Goal: Book appointment/travel/reservation

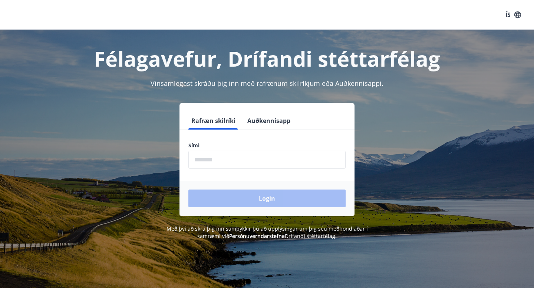
click at [270, 120] on button "Auðkennisapp" at bounding box center [268, 121] width 49 height 18
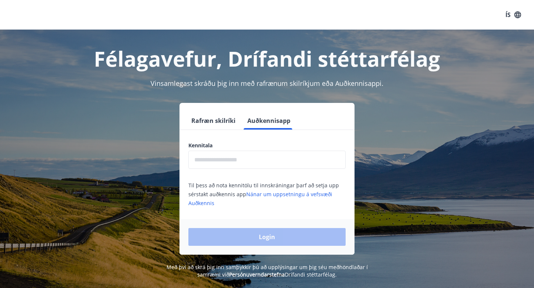
click at [262, 158] on input "text" at bounding box center [266, 160] width 157 height 18
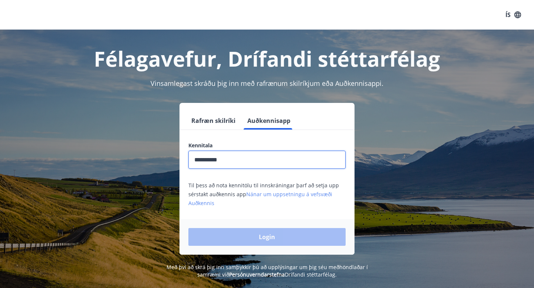
type input "**********"
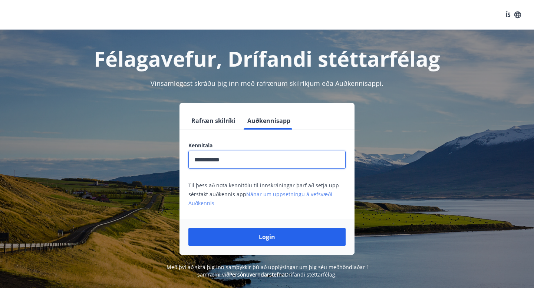
click at [188, 228] on button "Login" at bounding box center [266, 237] width 157 height 18
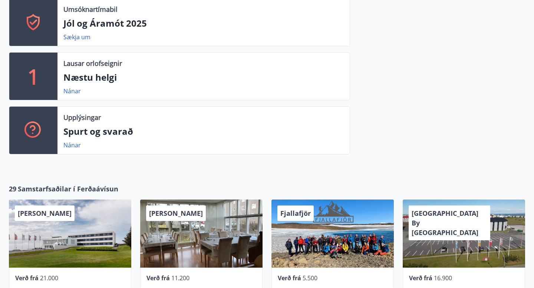
scroll to position [248, 0]
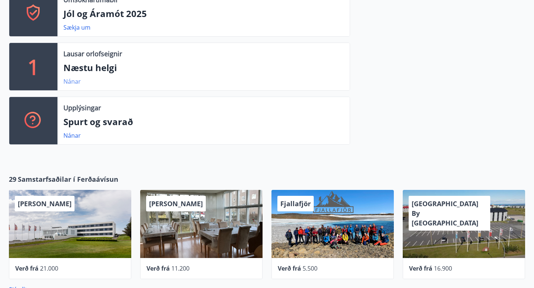
click at [79, 80] on link "Nánar" at bounding box center [71, 81] width 17 height 8
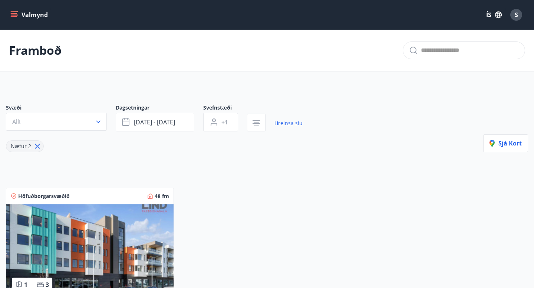
click at [23, 14] on button "Valmynd" at bounding box center [30, 14] width 42 height 13
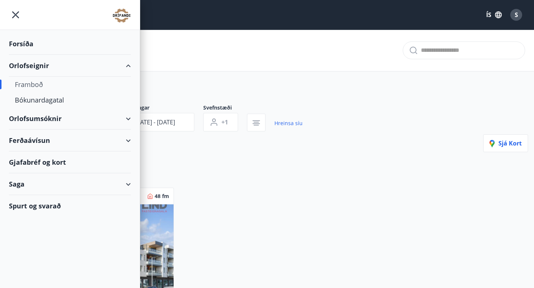
click at [38, 86] on div "Framboð" at bounding box center [70, 85] width 110 height 16
type input "*"
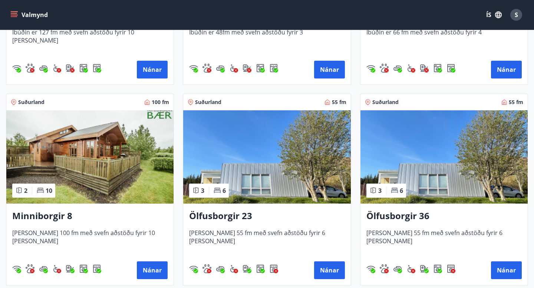
scroll to position [277, 0]
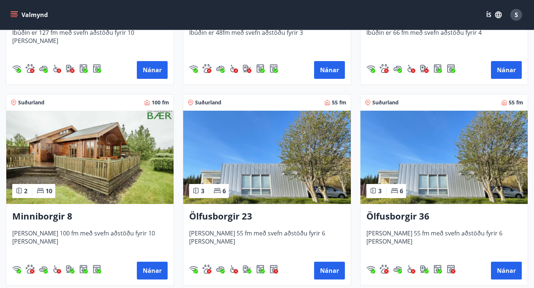
click at [79, 159] on img at bounding box center [89, 157] width 167 height 93
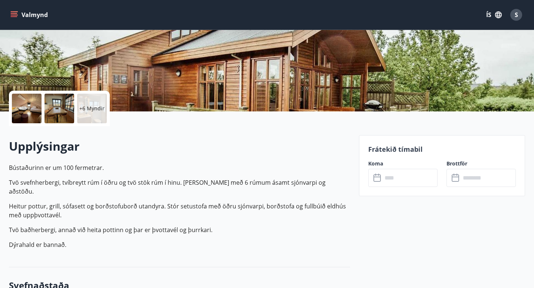
scroll to position [89, 0]
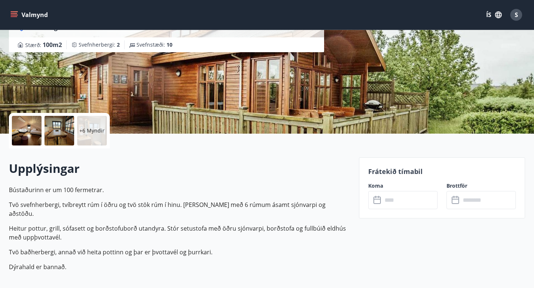
click at [406, 202] on input "text" at bounding box center [409, 200] width 55 height 18
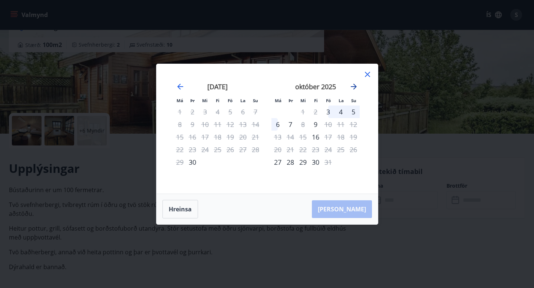
click at [354, 85] on icon "Move forward to switch to the next month." at bounding box center [354, 87] width 6 height 6
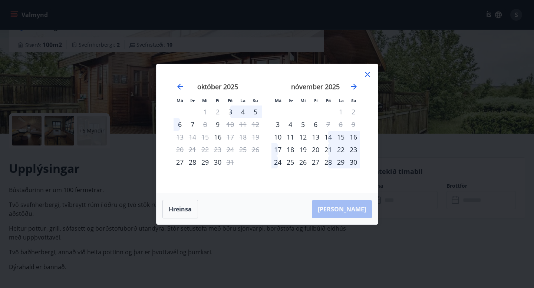
click at [327, 149] on div "21" at bounding box center [328, 149] width 13 height 13
click at [354, 149] on div "23" at bounding box center [353, 149] width 13 height 13
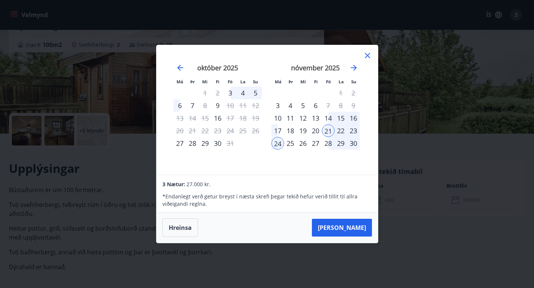
click at [354, 132] on div "23" at bounding box center [353, 131] width 13 height 13
click at [350, 224] on button "[PERSON_NAME]" at bounding box center [342, 228] width 60 height 18
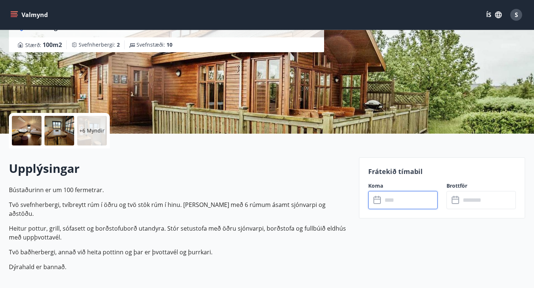
type input "******"
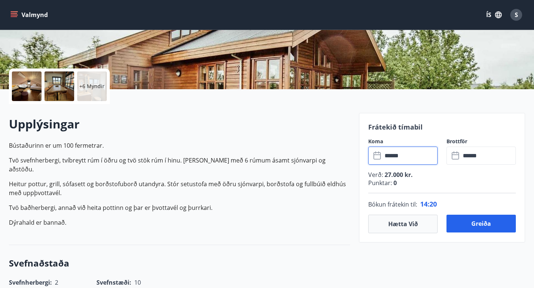
scroll to position [140, 0]
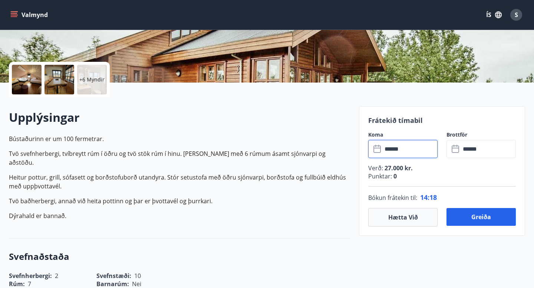
click at [380, 149] on icon at bounding box center [376, 149] width 7 height 7
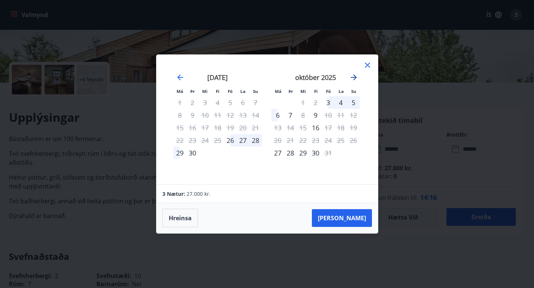
click at [353, 79] on icon "Move forward to switch to the next month." at bounding box center [353, 77] width 9 height 9
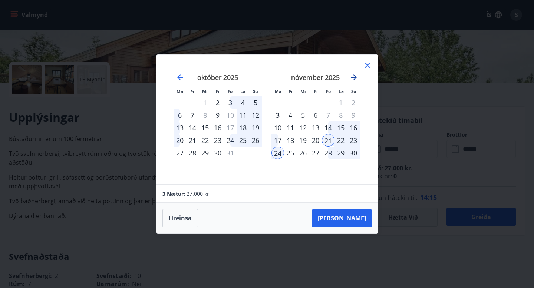
click at [353, 79] on icon "Move forward to switch to the next month." at bounding box center [353, 77] width 9 height 9
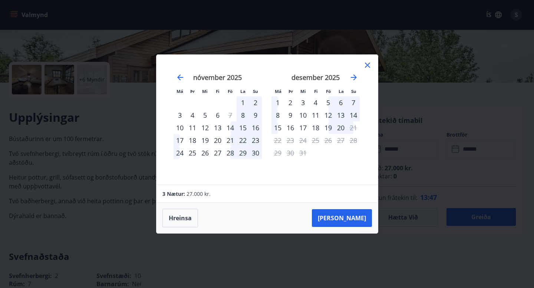
click at [367, 65] on icon at bounding box center [367, 65] width 1 height 1
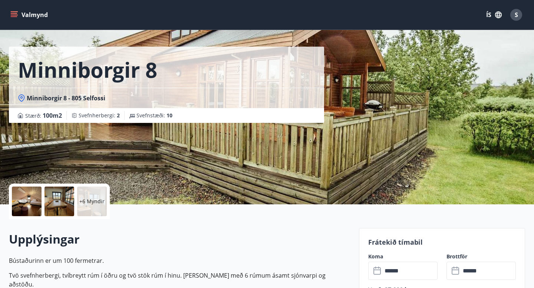
scroll to position [0, 0]
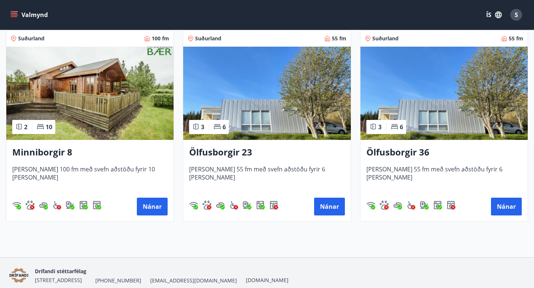
scroll to position [344, 0]
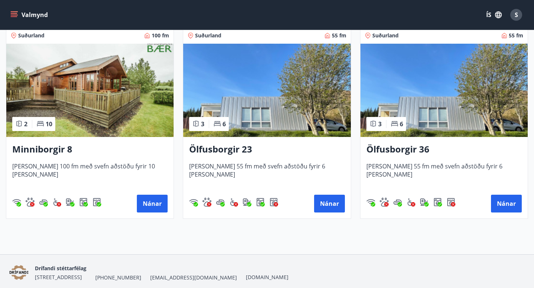
click at [267, 139] on div "Ölfusborgir 23 [PERSON_NAME] 55 fm með svefn aðstöðu fyrir 6 [PERSON_NAME] Nánar" at bounding box center [266, 178] width 167 height 82
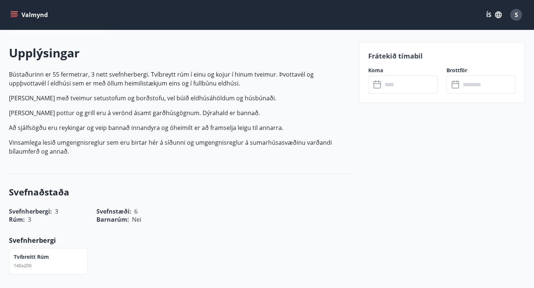
scroll to position [221, 0]
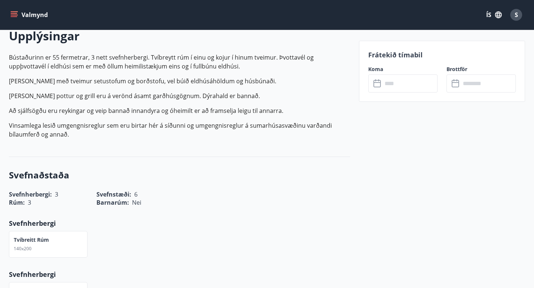
click at [388, 81] on input "text" at bounding box center [409, 84] width 55 height 18
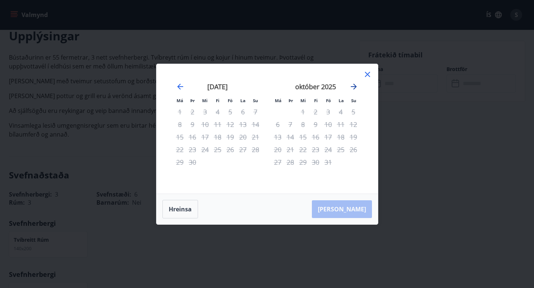
click at [354, 88] on icon "Move forward to switch to the next month." at bounding box center [354, 87] width 6 height 6
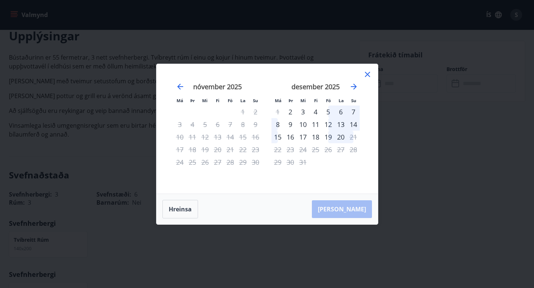
click at [368, 75] on icon at bounding box center [367, 74] width 5 height 5
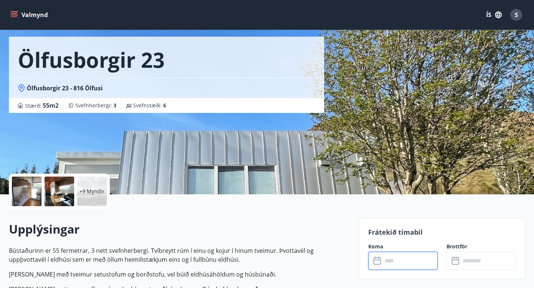
scroll to position [0, 0]
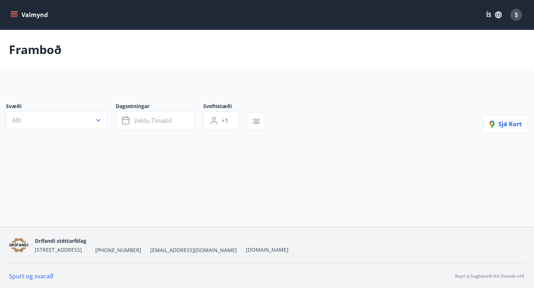
scroll to position [1, 0]
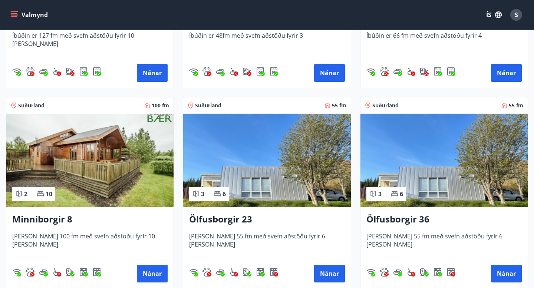
click at [434, 181] on img at bounding box center [443, 160] width 167 height 93
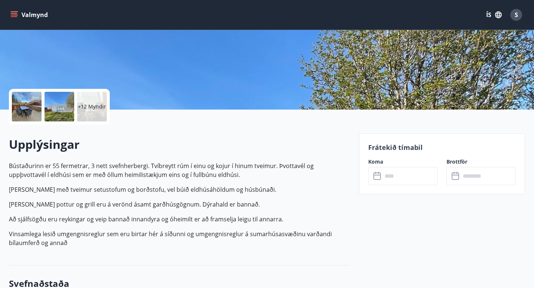
scroll to position [163, 0]
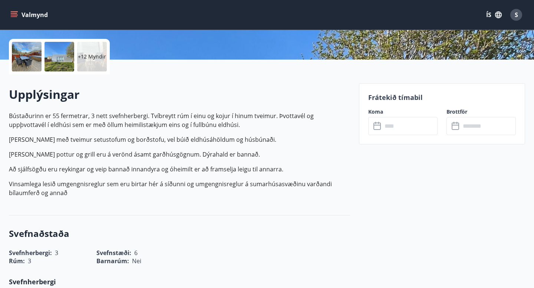
click at [398, 132] on input "text" at bounding box center [409, 126] width 55 height 18
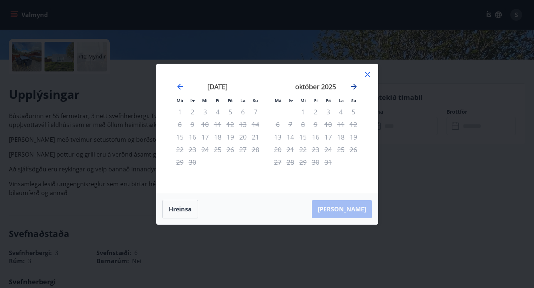
click at [354, 83] on icon "Move forward to switch to the next month." at bounding box center [353, 86] width 9 height 9
click at [364, 73] on icon at bounding box center [367, 74] width 9 height 9
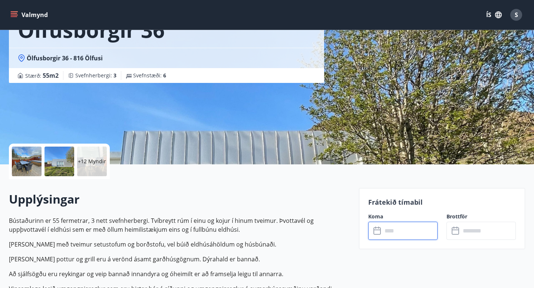
scroll to position [0, 0]
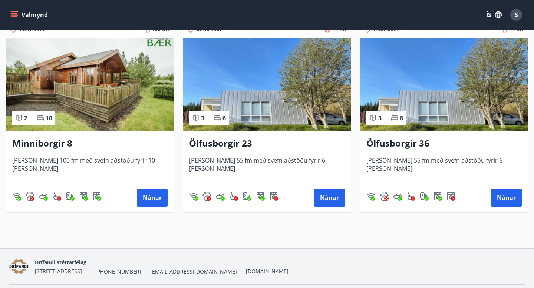
scroll to position [373, 0]
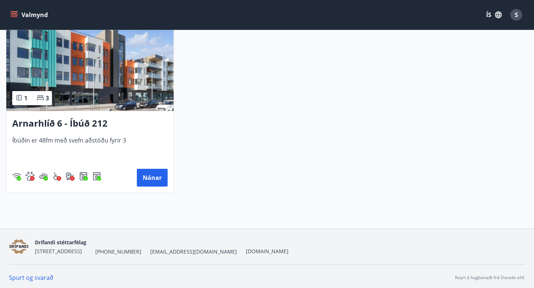
type input "*"
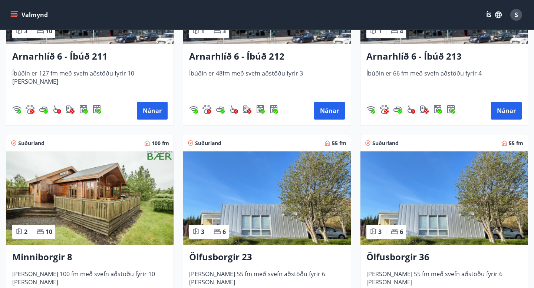
scroll to position [266, 0]
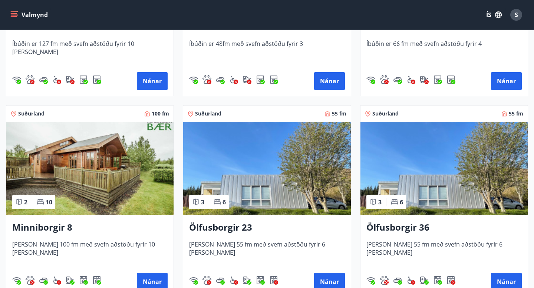
click at [114, 156] on img at bounding box center [89, 168] width 167 height 93
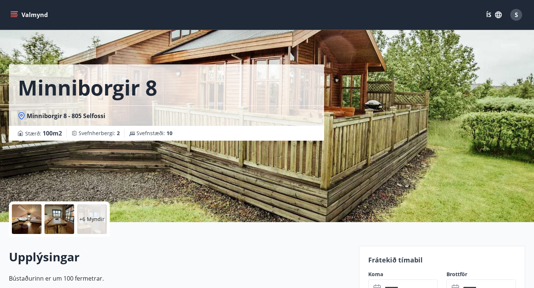
click at [28, 221] on div at bounding box center [27, 220] width 30 height 30
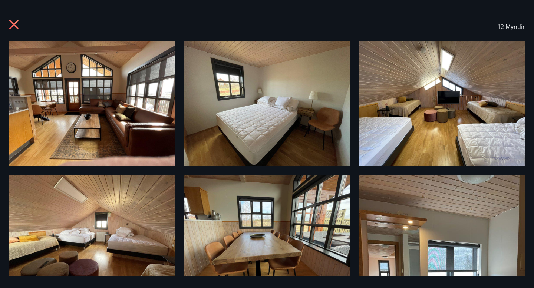
click at [129, 127] on img at bounding box center [92, 104] width 166 height 125
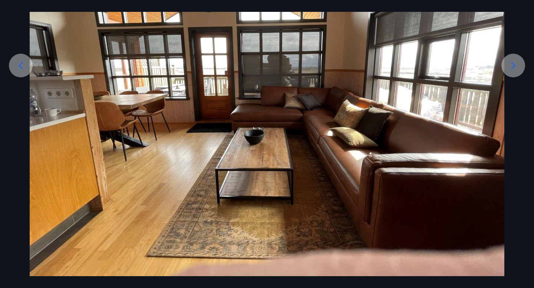
scroll to position [121, 0]
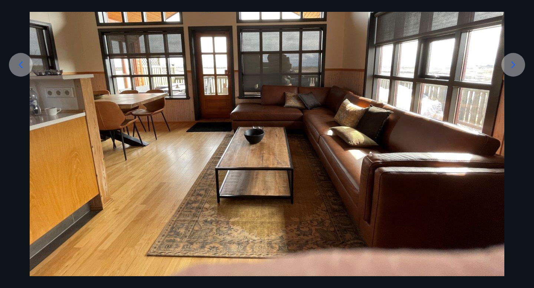
click at [512, 61] on icon at bounding box center [513, 65] width 12 height 12
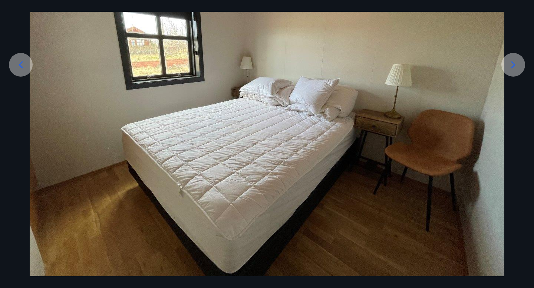
click at [512, 61] on icon at bounding box center [513, 65] width 12 height 12
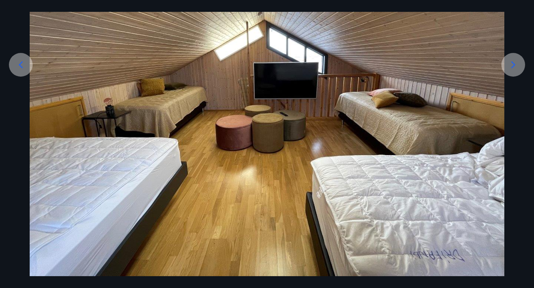
click at [24, 72] on div at bounding box center [21, 65] width 24 height 24
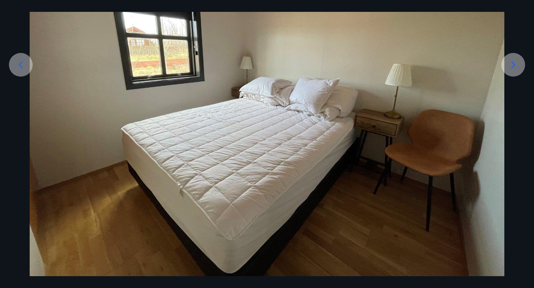
click at [515, 72] on div at bounding box center [513, 65] width 24 height 24
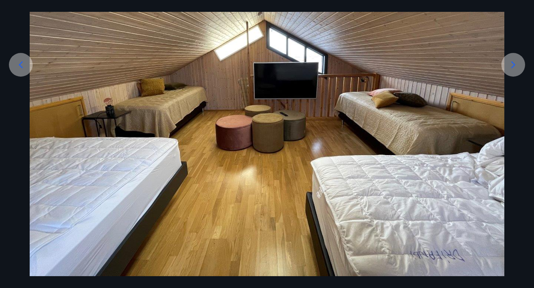
click at [509, 73] on div at bounding box center [513, 65] width 24 height 24
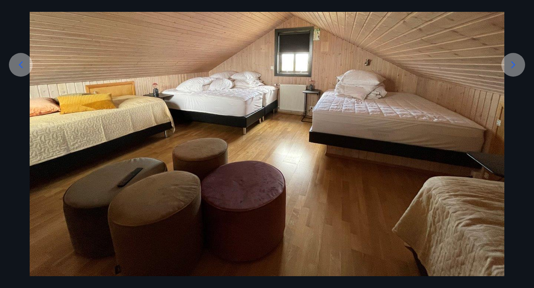
click at [509, 73] on div at bounding box center [513, 65] width 24 height 24
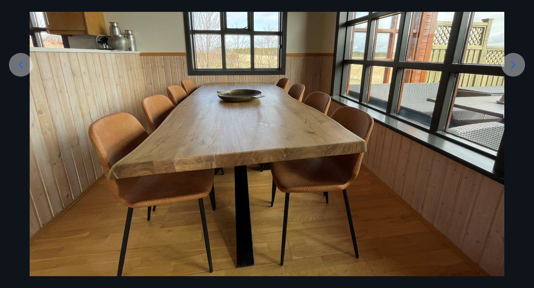
click at [509, 73] on div at bounding box center [513, 65] width 24 height 24
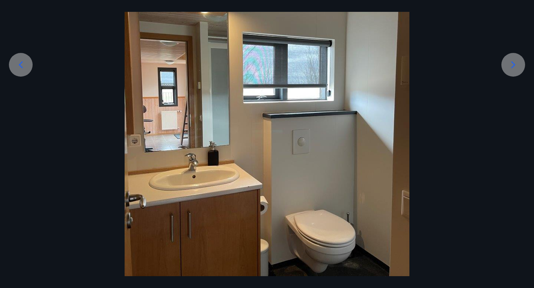
click at [509, 73] on div at bounding box center [513, 65] width 24 height 24
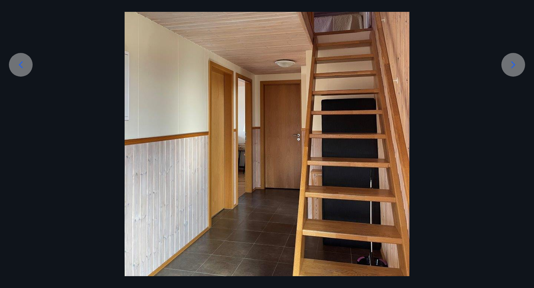
click at [515, 66] on icon at bounding box center [513, 65] width 12 height 12
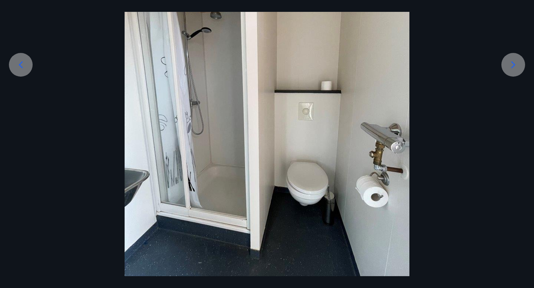
click at [515, 66] on icon at bounding box center [513, 65] width 12 height 12
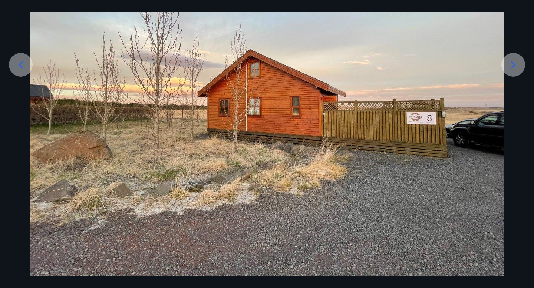
click at [515, 66] on icon at bounding box center [513, 65] width 12 height 12
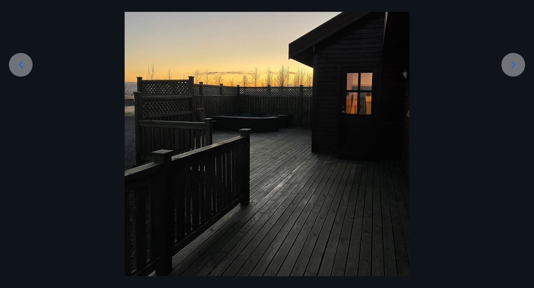
click at [515, 66] on icon at bounding box center [513, 65] width 12 height 12
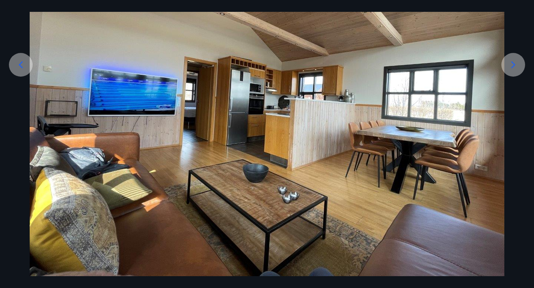
click at [515, 66] on icon at bounding box center [513, 65] width 12 height 12
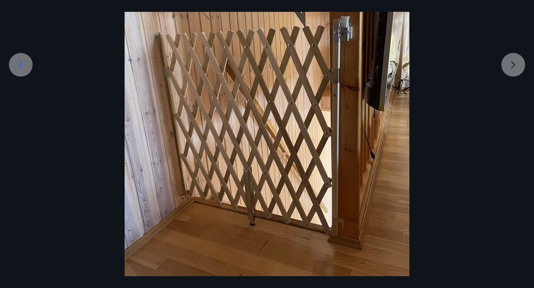
click at [515, 66] on div at bounding box center [267, 111] width 534 height 380
click at [509, 71] on div at bounding box center [267, 111] width 534 height 380
click at [452, 42] on div at bounding box center [267, 111] width 534 height 380
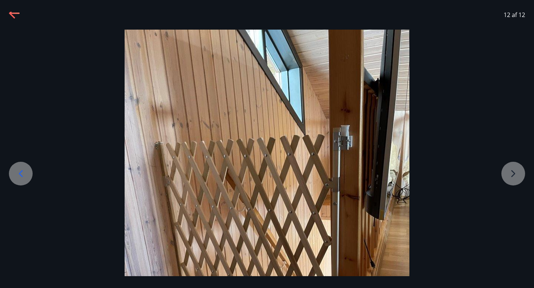
scroll to position [0, 0]
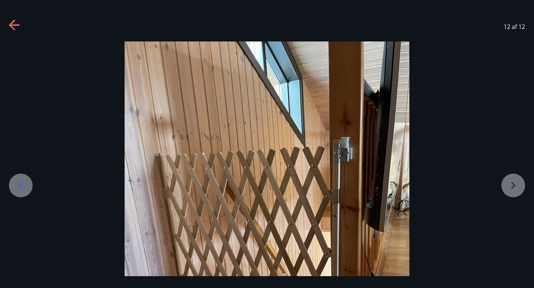
click at [13, 21] on icon at bounding box center [12, 25] width 6 height 10
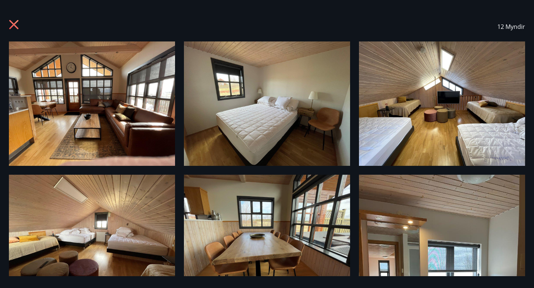
click at [14, 24] on icon at bounding box center [14, 25] width 2 height 2
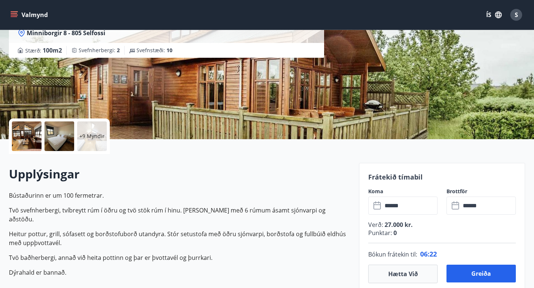
scroll to position [136, 0]
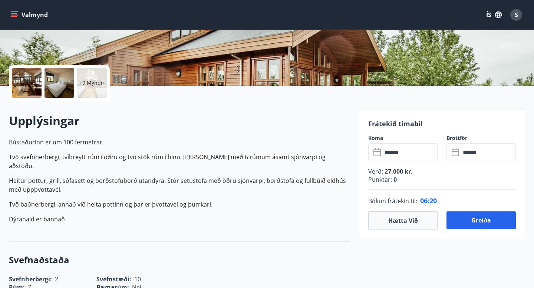
click at [377, 156] on icon at bounding box center [377, 152] width 9 height 9
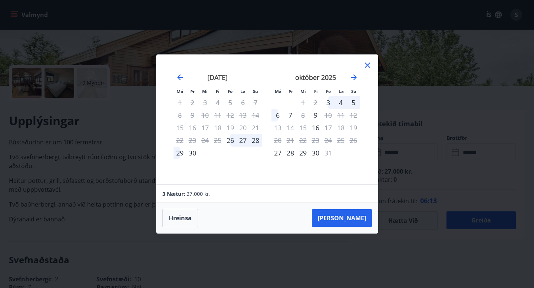
click at [368, 67] on icon at bounding box center [367, 65] width 9 height 9
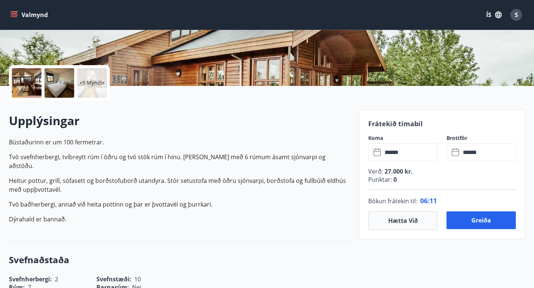
click at [377, 151] on icon at bounding box center [377, 152] width 9 height 9
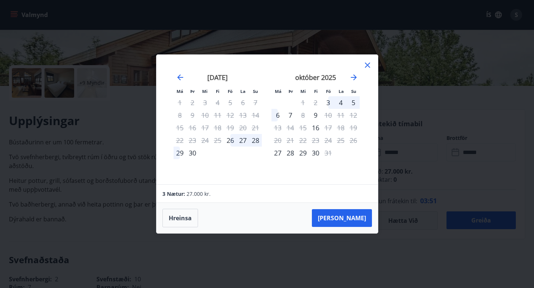
click at [235, 141] on div "26" at bounding box center [230, 140] width 13 height 13
click at [233, 144] on div "26" at bounding box center [230, 140] width 13 height 13
click at [245, 144] on div "27" at bounding box center [243, 140] width 13 height 13
click at [231, 141] on div "26" at bounding box center [230, 140] width 13 height 13
click at [177, 154] on div "29" at bounding box center [179, 153] width 13 height 13
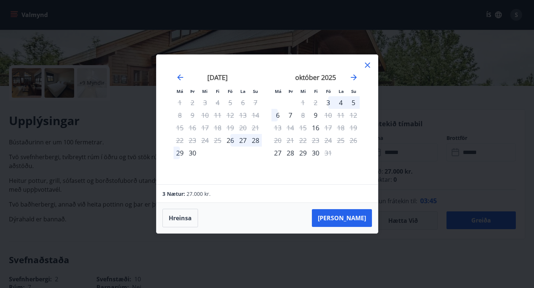
click at [294, 157] on div "28" at bounding box center [290, 153] width 13 height 13
click at [288, 150] on div "28" at bounding box center [290, 153] width 13 height 13
click at [367, 66] on icon at bounding box center [367, 65] width 5 height 5
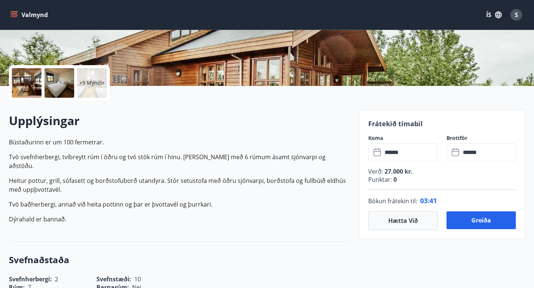
click at [389, 145] on input "******" at bounding box center [409, 152] width 55 height 18
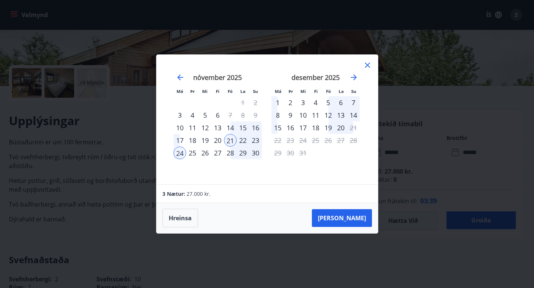
click at [370, 68] on icon at bounding box center [367, 65] width 9 height 9
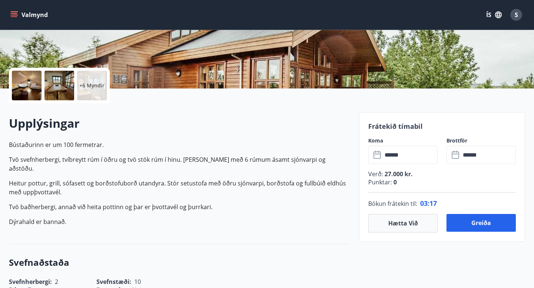
scroll to position [141, 0]
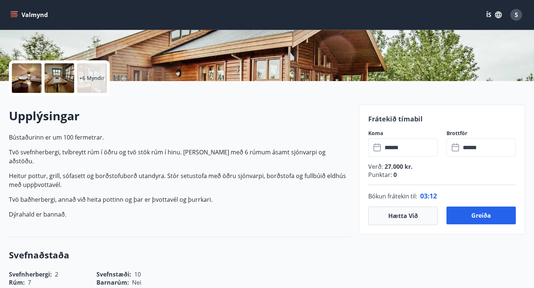
click at [377, 146] on icon at bounding box center [377, 147] width 9 height 9
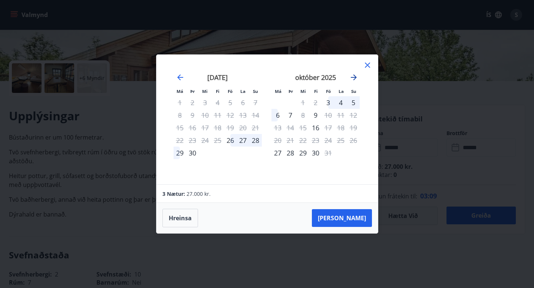
click at [351, 80] on icon "Move forward to switch to the next month." at bounding box center [353, 77] width 9 height 9
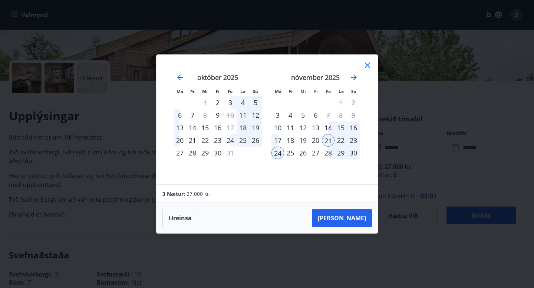
click at [328, 139] on div "21" at bounding box center [328, 140] width 13 height 13
click at [279, 152] on div "24" at bounding box center [277, 153] width 13 height 13
click at [185, 220] on button "Hreinsa" at bounding box center [180, 218] width 36 height 19
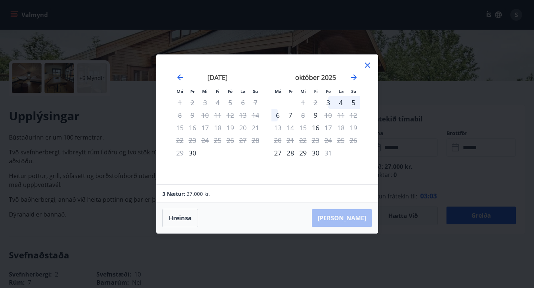
click at [367, 69] on icon at bounding box center [367, 65] width 9 height 9
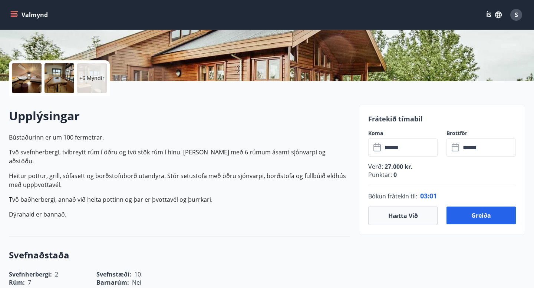
click at [379, 148] on icon at bounding box center [377, 147] width 9 height 9
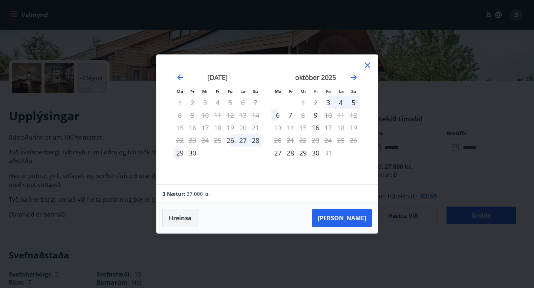
click at [181, 224] on button "Hreinsa" at bounding box center [180, 218] width 36 height 19
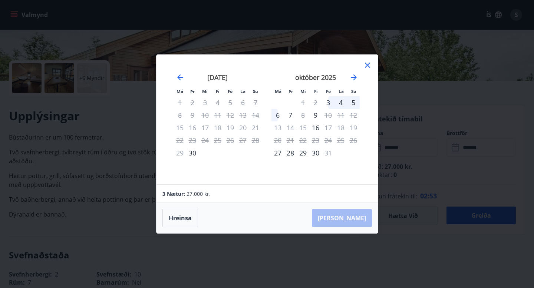
click at [366, 61] on icon at bounding box center [367, 65] width 9 height 9
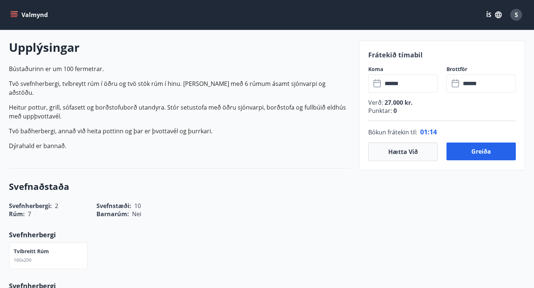
scroll to position [211, 0]
click at [424, 151] on button "Hætta við" at bounding box center [402, 152] width 69 height 19
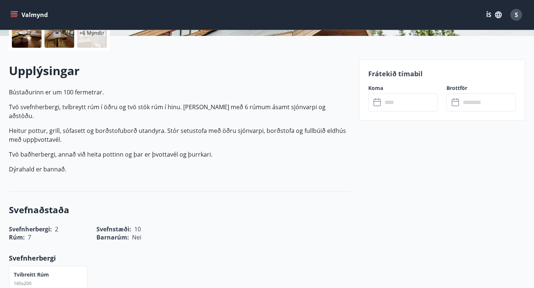
scroll to position [188, 0]
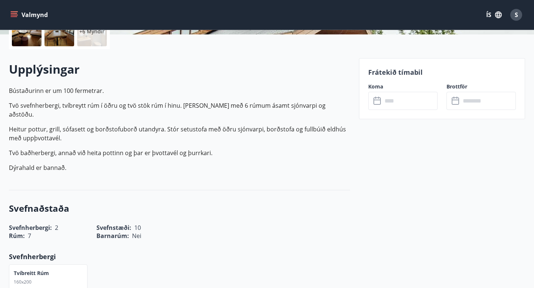
click at [400, 108] on input "text" at bounding box center [409, 101] width 55 height 18
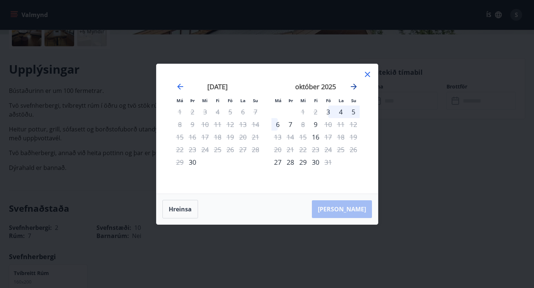
click at [354, 84] on icon "Move forward to switch to the next month." at bounding box center [353, 86] width 9 height 9
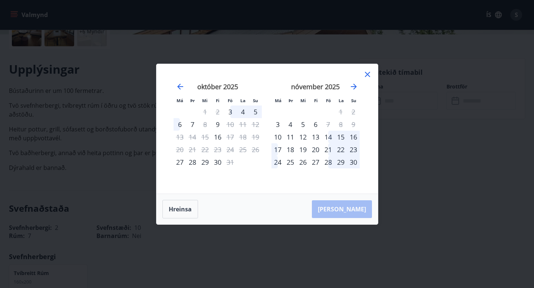
click at [329, 146] on div "21" at bounding box center [328, 149] width 13 height 13
click at [278, 163] on div "24" at bounding box center [277, 162] width 13 height 13
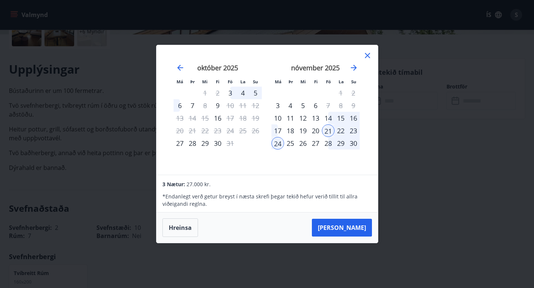
click at [357, 126] on div "23" at bounding box center [353, 131] width 13 height 13
click at [180, 236] on button "Hreinsa" at bounding box center [180, 228] width 36 height 19
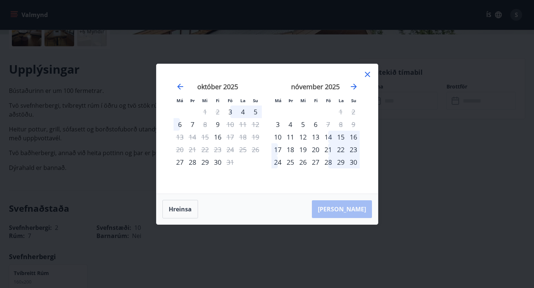
click at [370, 69] on div "Má Þr Mi Fi Fö La Su Má Þr Mi Fi Fö La Su september 2025 1 2 3 4 5 6 7 8 9 10 1…" at bounding box center [266, 129] width 221 height 130
click at [369, 72] on icon at bounding box center [367, 74] width 5 height 5
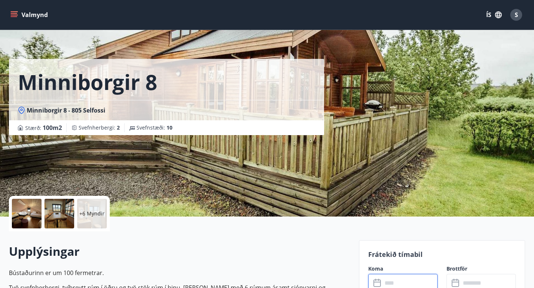
scroll to position [4, 0]
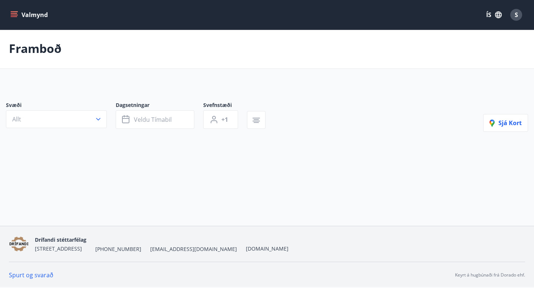
scroll to position [1, 0]
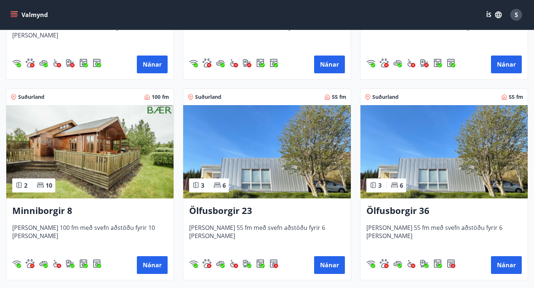
click at [284, 173] on img at bounding box center [266, 151] width 167 height 93
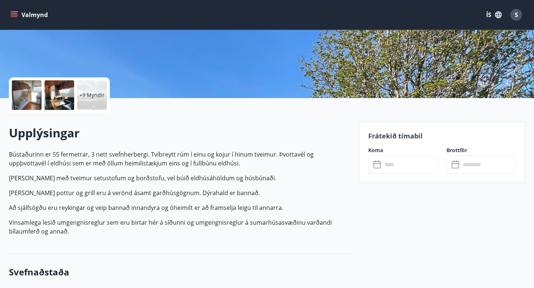
scroll to position [139, 0]
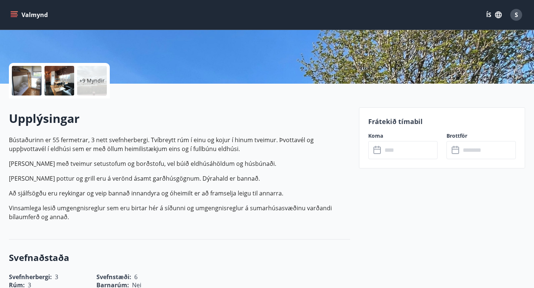
click at [411, 160] on div "Frátekið tímabil Koma ​ ​ Brottför ​ ​" at bounding box center [442, 138] width 166 height 61
click at [408, 154] on input "text" at bounding box center [409, 150] width 55 height 18
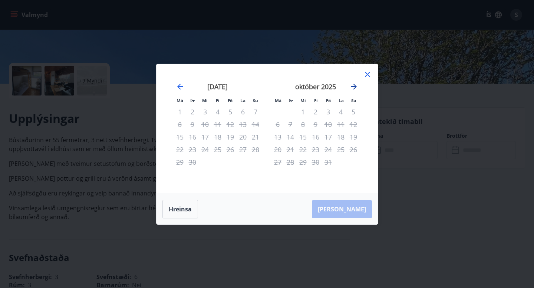
click at [352, 87] on icon "Move forward to switch to the next month." at bounding box center [353, 86] width 9 height 9
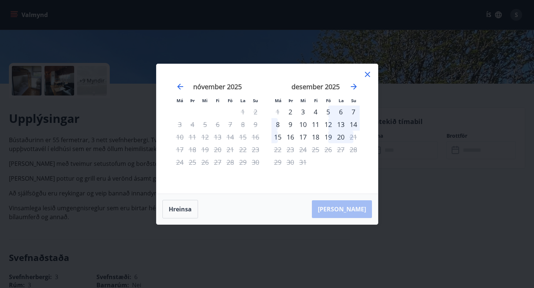
click at [366, 77] on icon at bounding box center [367, 74] width 9 height 9
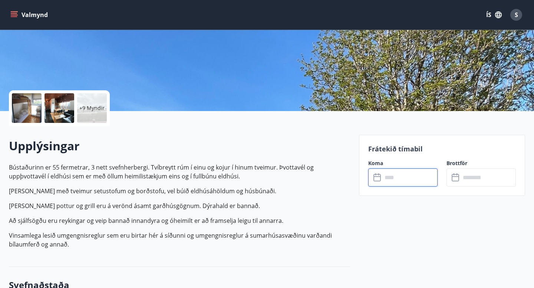
scroll to position [0, 0]
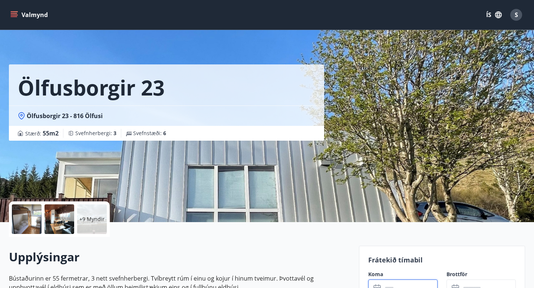
click at [26, 225] on div at bounding box center [27, 220] width 30 height 30
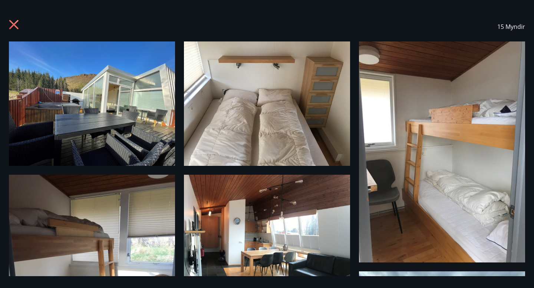
click at [126, 120] on img at bounding box center [92, 104] width 166 height 125
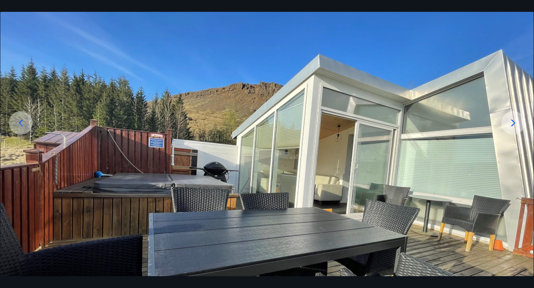
scroll to position [63, 0]
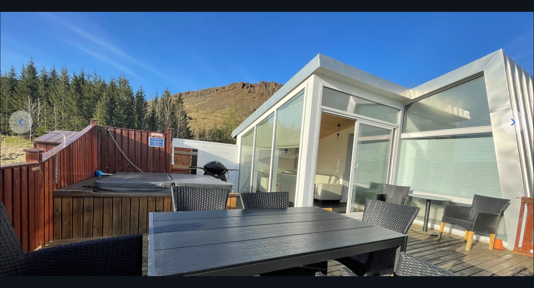
click at [514, 123] on icon at bounding box center [513, 122] width 4 height 7
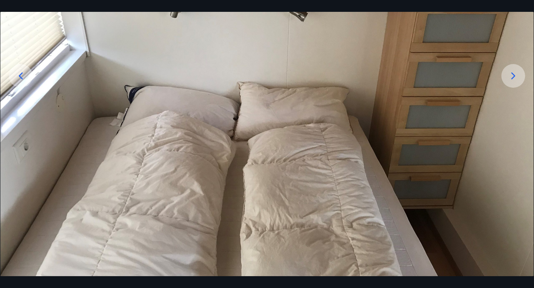
scroll to position [122, 0]
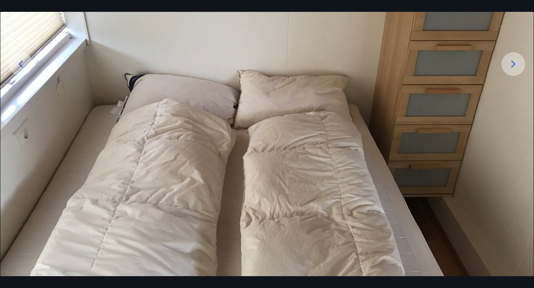
click at [516, 70] on div at bounding box center [513, 64] width 24 height 24
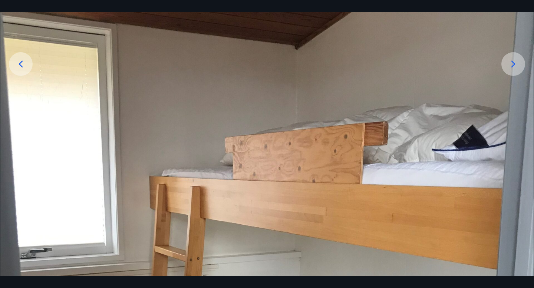
click at [516, 70] on div at bounding box center [513, 64] width 24 height 24
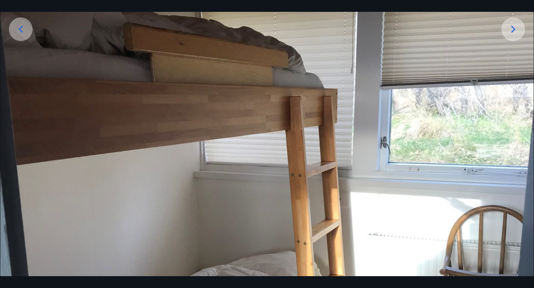
scroll to position [159, 0]
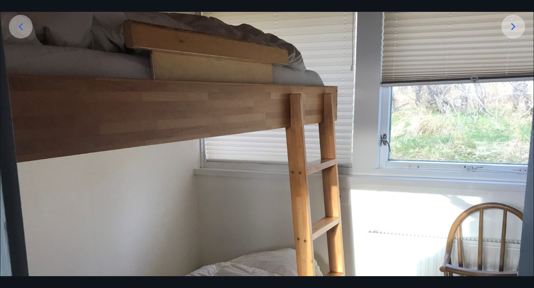
click at [512, 26] on icon at bounding box center [513, 27] width 12 height 12
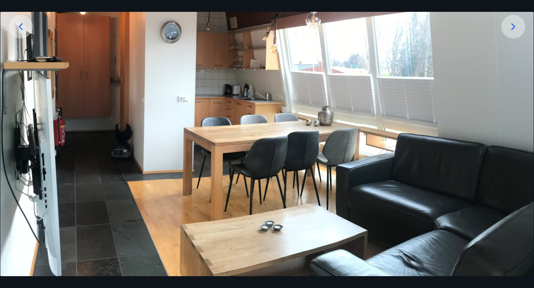
click at [512, 26] on icon at bounding box center [513, 27] width 12 height 12
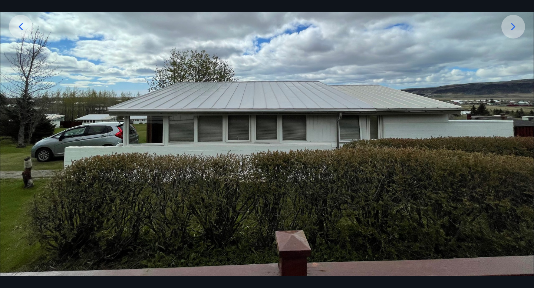
click at [512, 26] on icon at bounding box center [513, 27] width 12 height 12
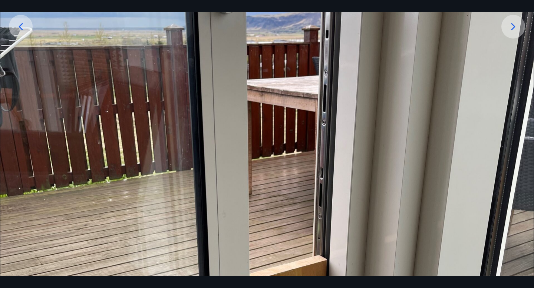
click at [512, 26] on icon at bounding box center [513, 27] width 12 height 12
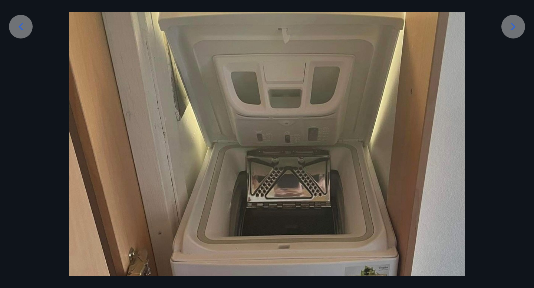
click at [512, 26] on icon at bounding box center [513, 27] width 12 height 12
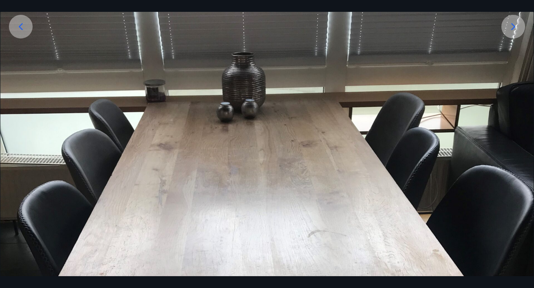
click at [512, 26] on icon at bounding box center [513, 27] width 12 height 12
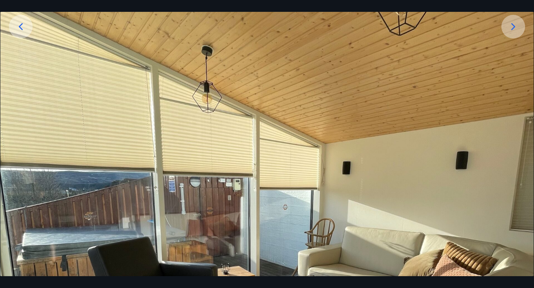
click at [512, 26] on icon at bounding box center [513, 27] width 12 height 12
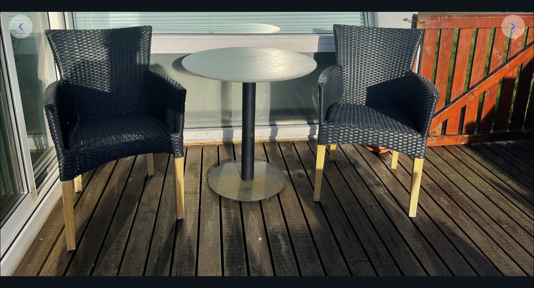
click at [512, 26] on icon at bounding box center [513, 27] width 12 height 12
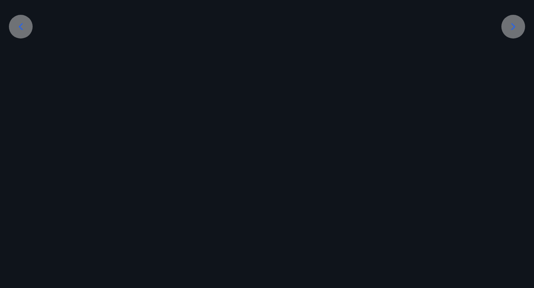
scroll to position [0, 0]
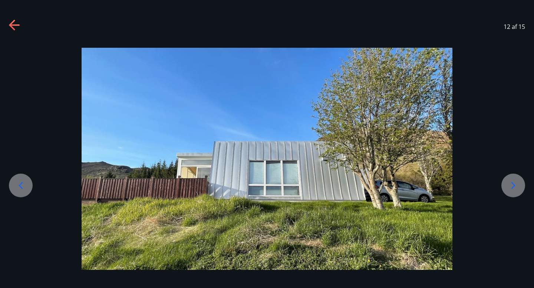
click at [517, 188] on icon at bounding box center [513, 186] width 12 height 12
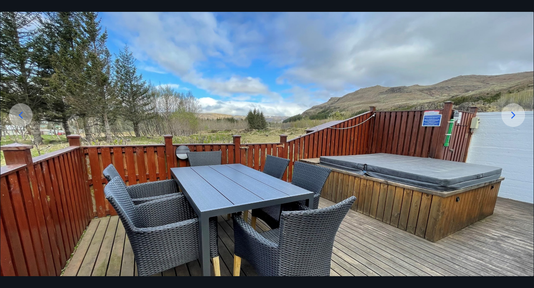
scroll to position [69, 0]
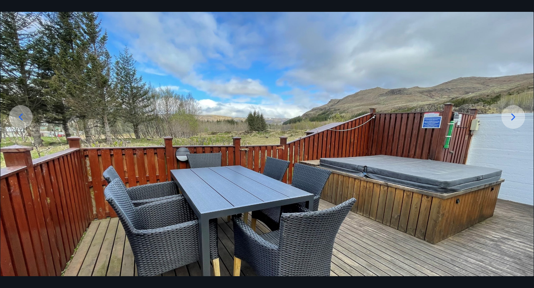
click at [504, 124] on div at bounding box center [513, 117] width 24 height 24
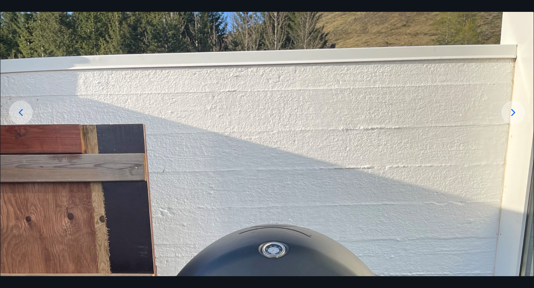
scroll to position [0, 0]
